Goal: Information Seeking & Learning: Find specific fact

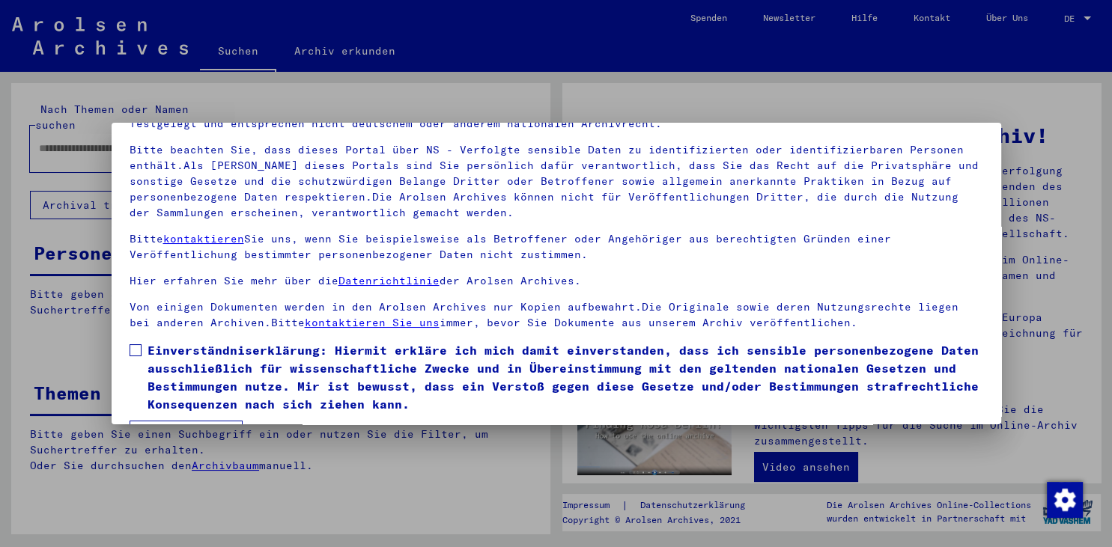
scroll to position [130, 0]
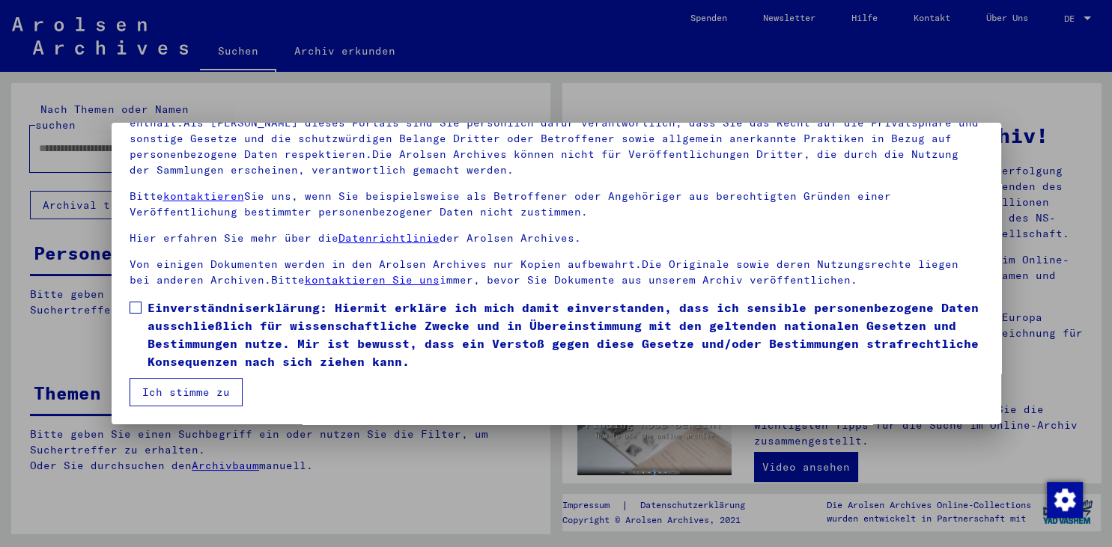
click at [138, 304] on span at bounding box center [136, 308] width 12 height 12
click at [176, 391] on button "Ich stimme zu" at bounding box center [186, 392] width 113 height 28
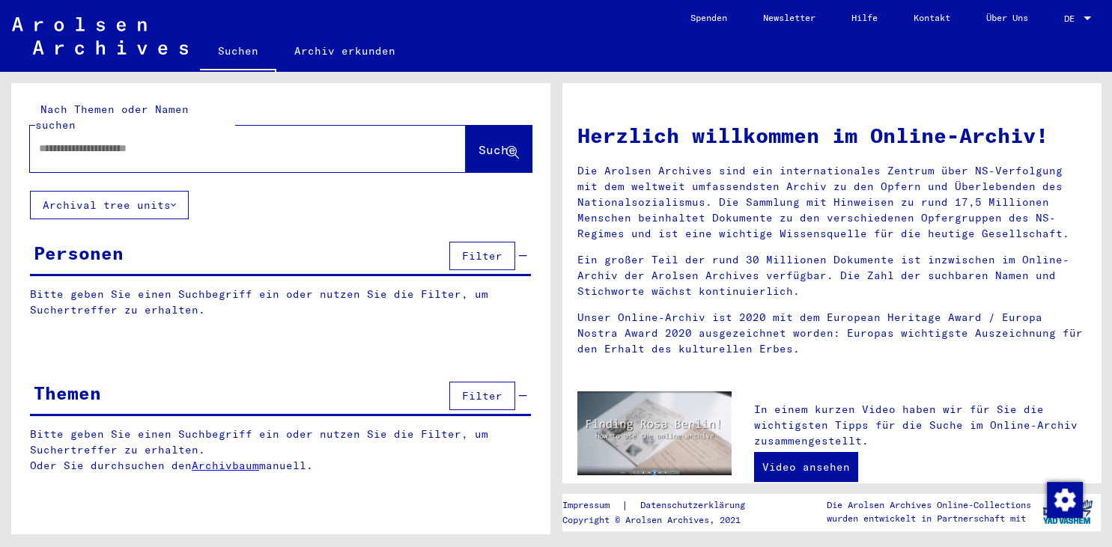
click at [37, 132] on div at bounding box center [225, 149] width 391 height 34
click at [64, 141] on input "text" at bounding box center [230, 149] width 382 height 16
type input "**********"
click at [505, 142] on span "Suche" at bounding box center [496, 149] width 37 height 15
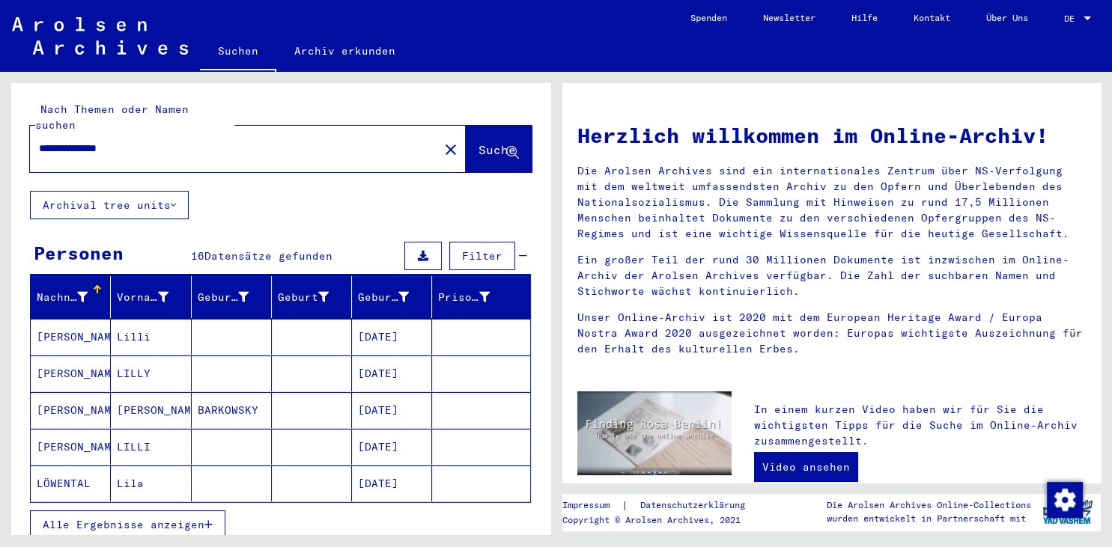
click at [172, 518] on span "Alle Ergebnisse anzeigen" at bounding box center [124, 524] width 162 height 13
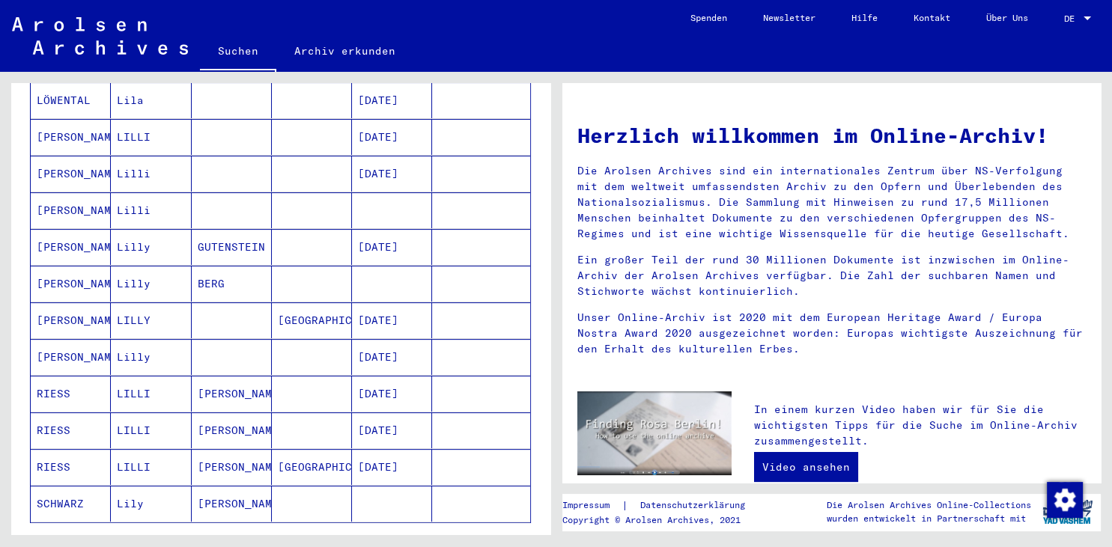
scroll to position [413, 0]
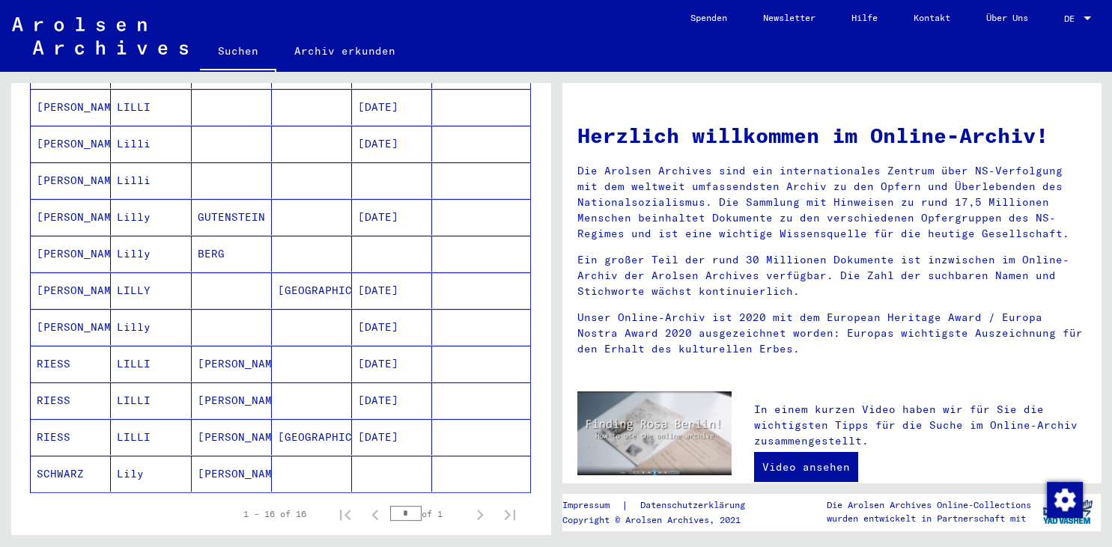
click at [59, 456] on mat-cell "SCHWARZ" at bounding box center [71, 474] width 80 height 36
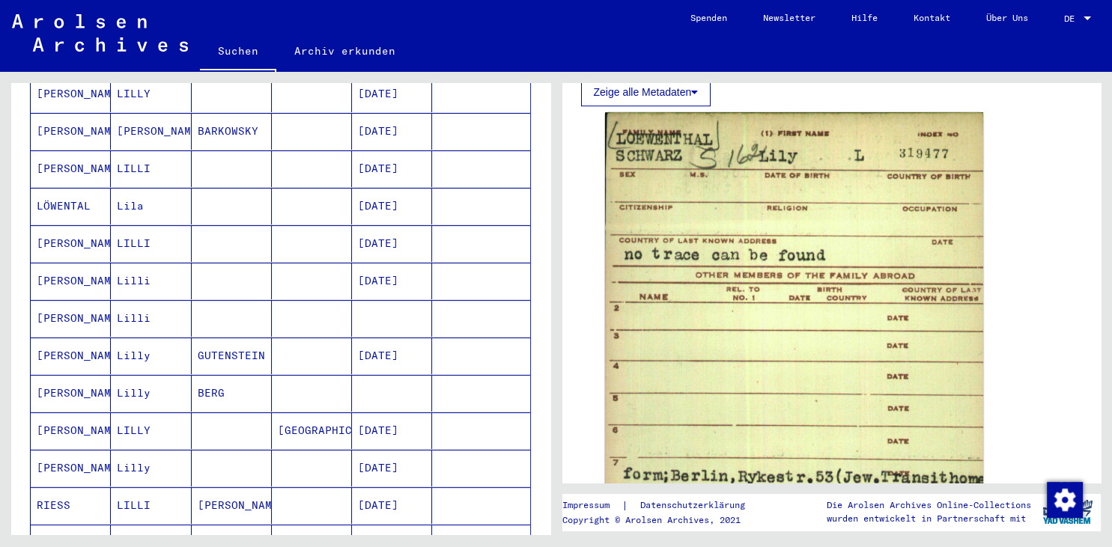
scroll to position [168, 0]
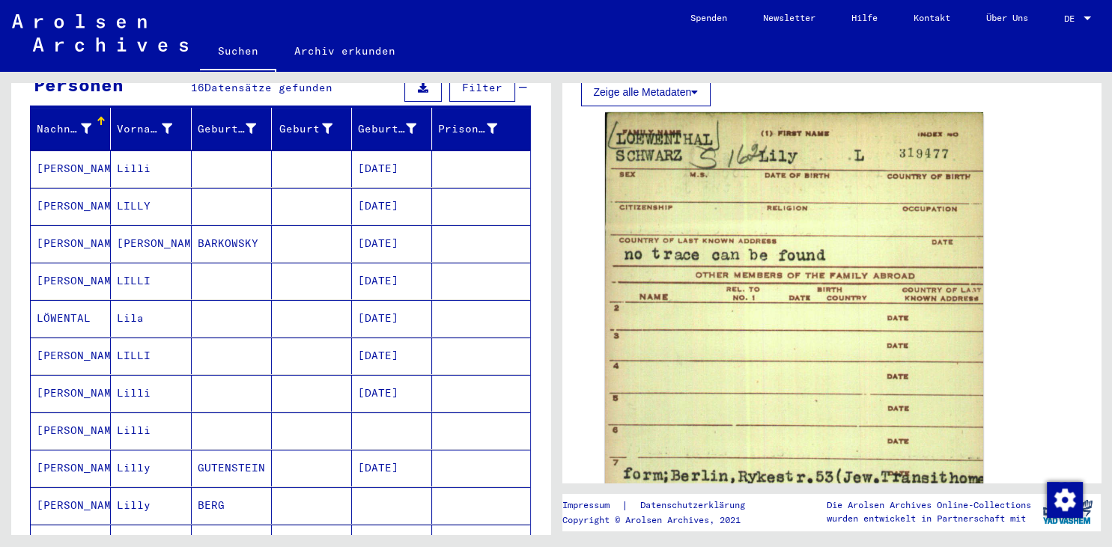
click at [70, 375] on mat-cell "[PERSON_NAME]" at bounding box center [71, 393] width 80 height 37
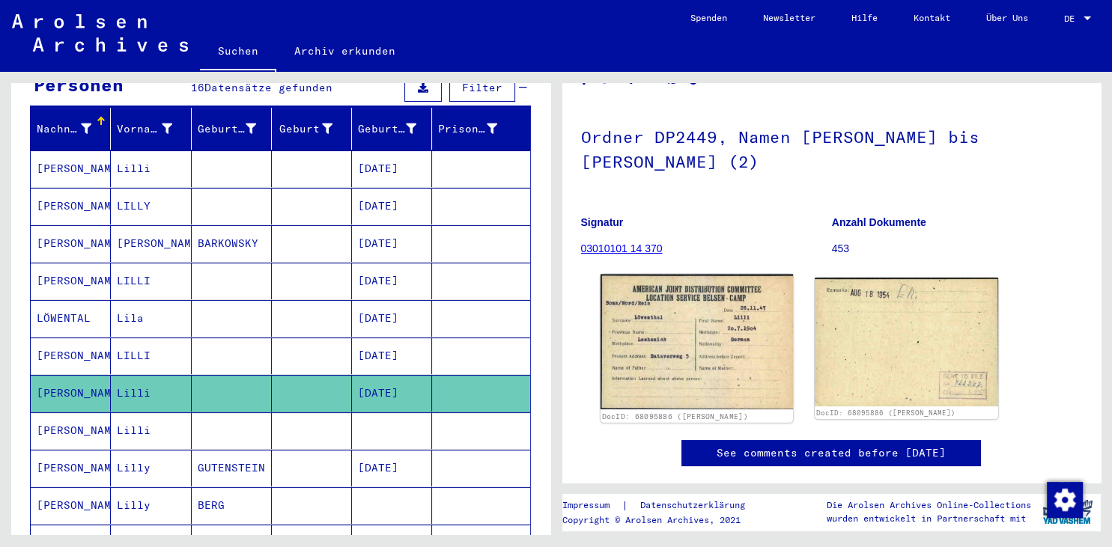
scroll to position [165, 0]
